Goal: Navigation & Orientation: Find specific page/section

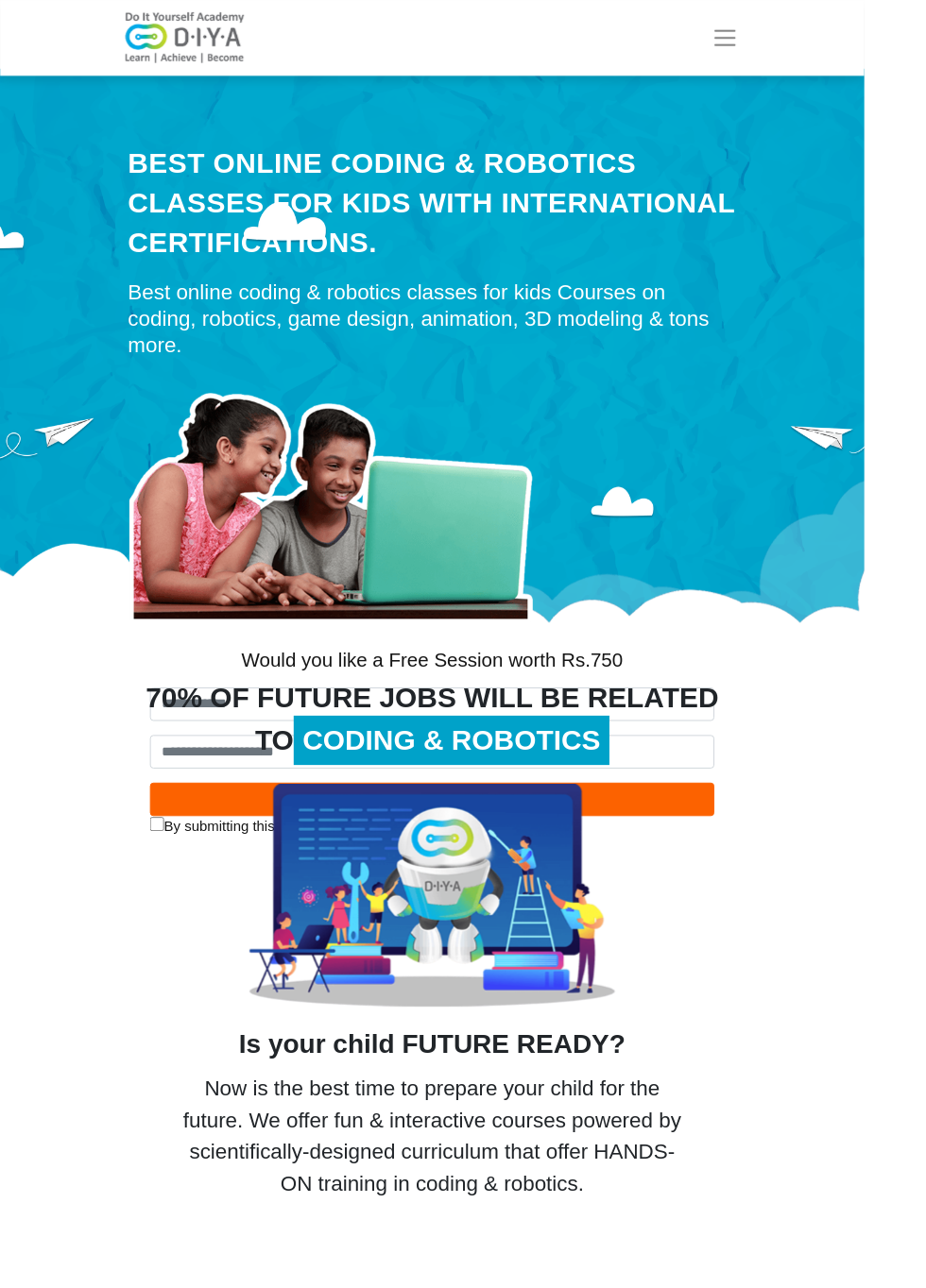
click at [791, 26] on span "Toggle navigation" at bounding box center [776, 40] width 28 height 28
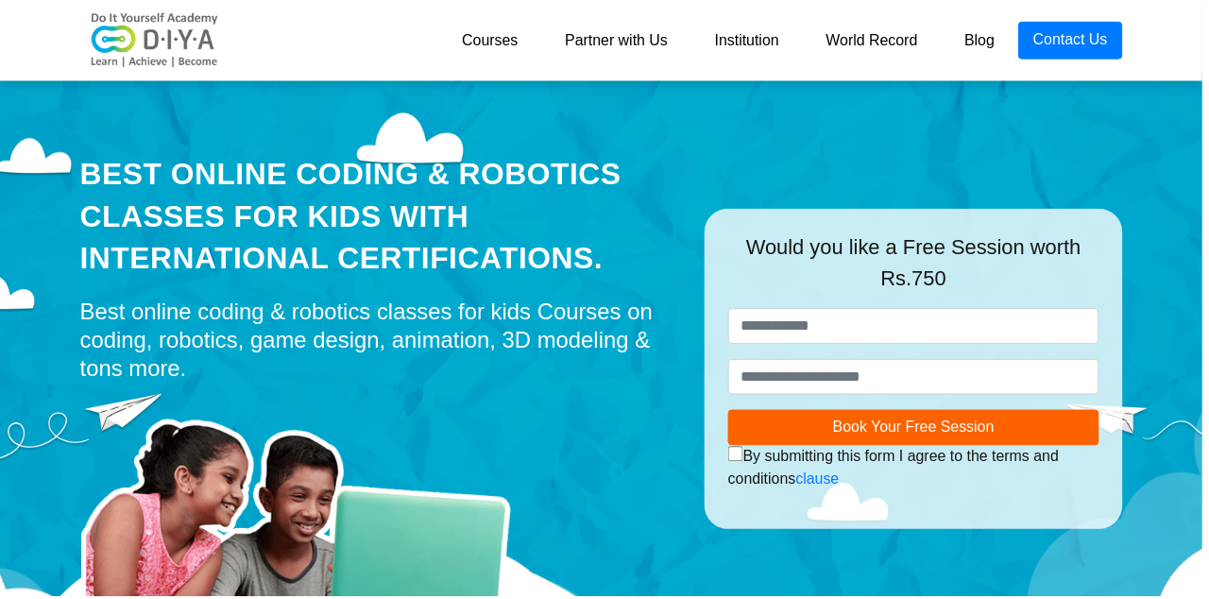
click at [154, 51] on img at bounding box center [155, 40] width 151 height 57
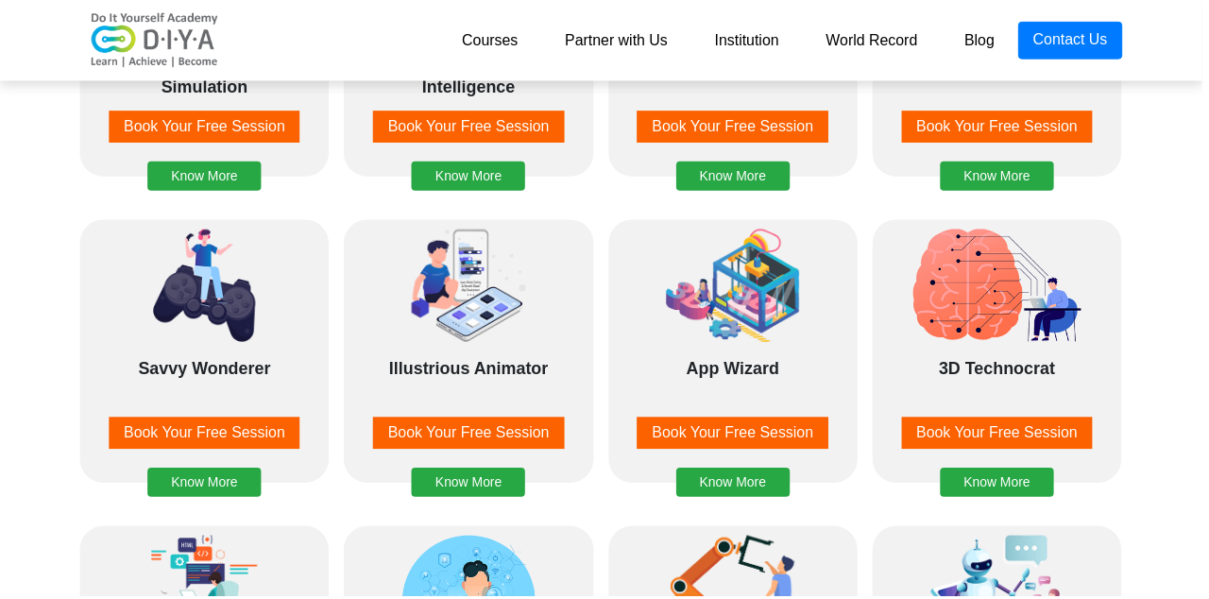
scroll to position [1851, 0]
